Goal: Navigation & Orientation: Find specific page/section

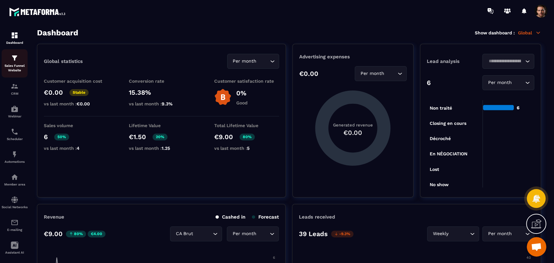
click at [13, 71] on p "Sales Funnel Website" at bounding box center [15, 68] width 26 height 9
